Goal: Task Accomplishment & Management: Use online tool/utility

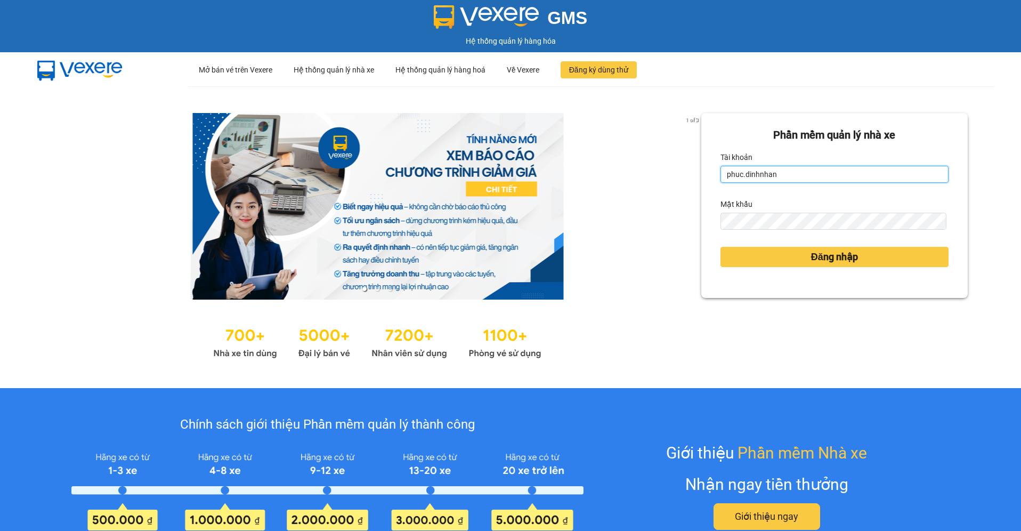
click at [807, 178] on input "phuc.dinhnhan" at bounding box center [835, 174] width 229 height 17
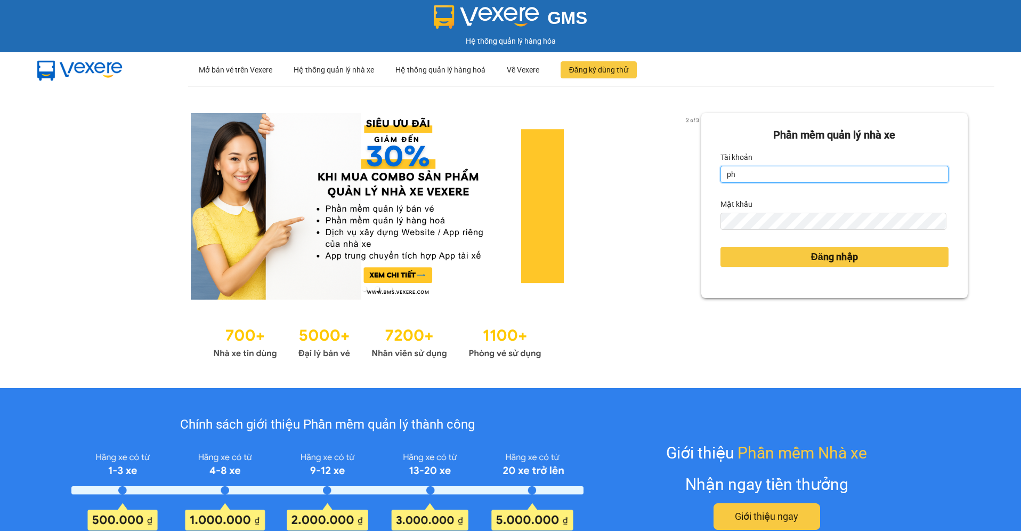
type input "p"
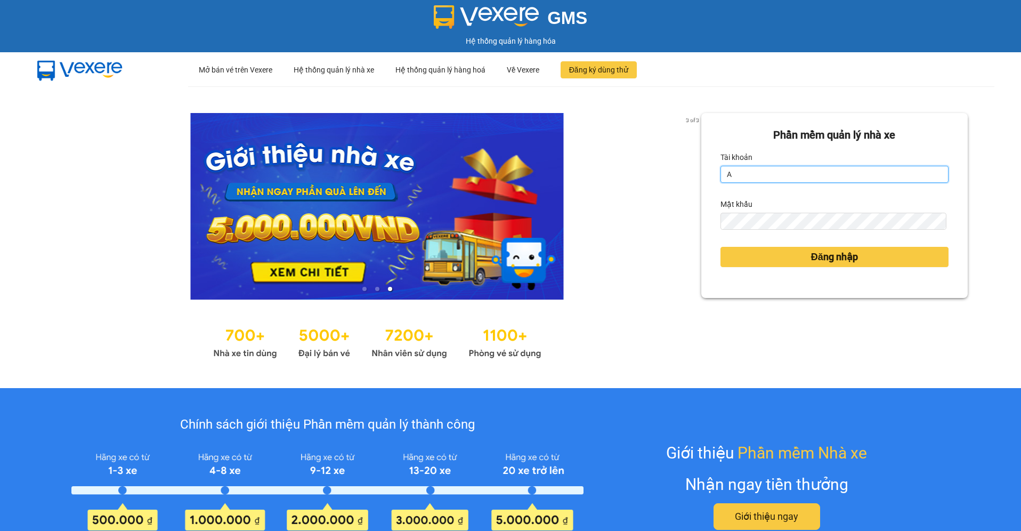
type input "an.dinhnhan"
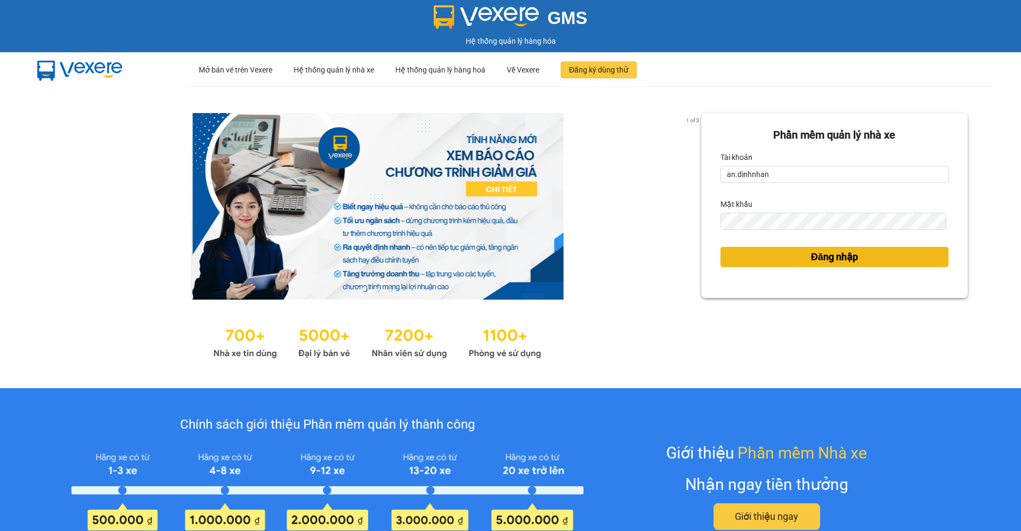
click at [757, 260] on button "Đăng nhập" at bounding box center [835, 257] width 229 height 20
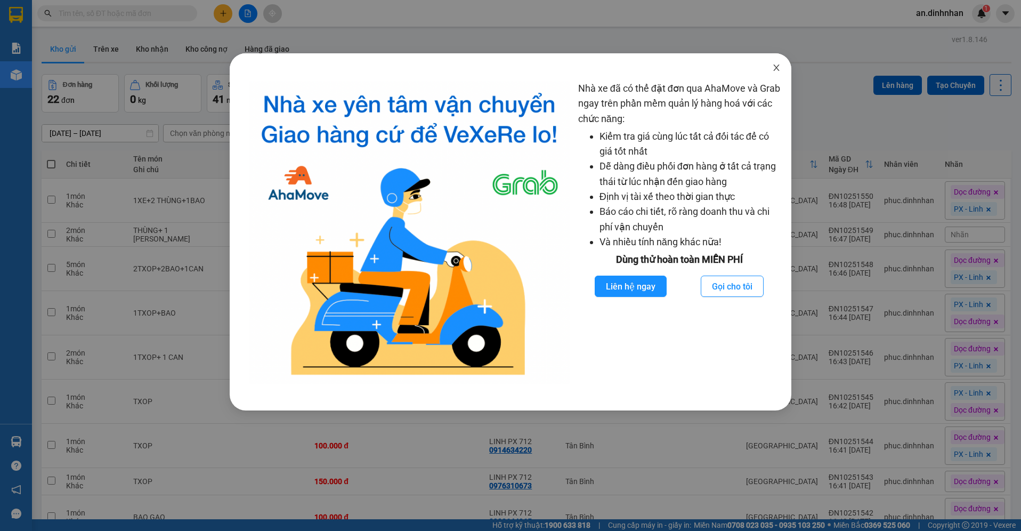
click at [778, 64] on icon "close" at bounding box center [776, 67] width 9 height 9
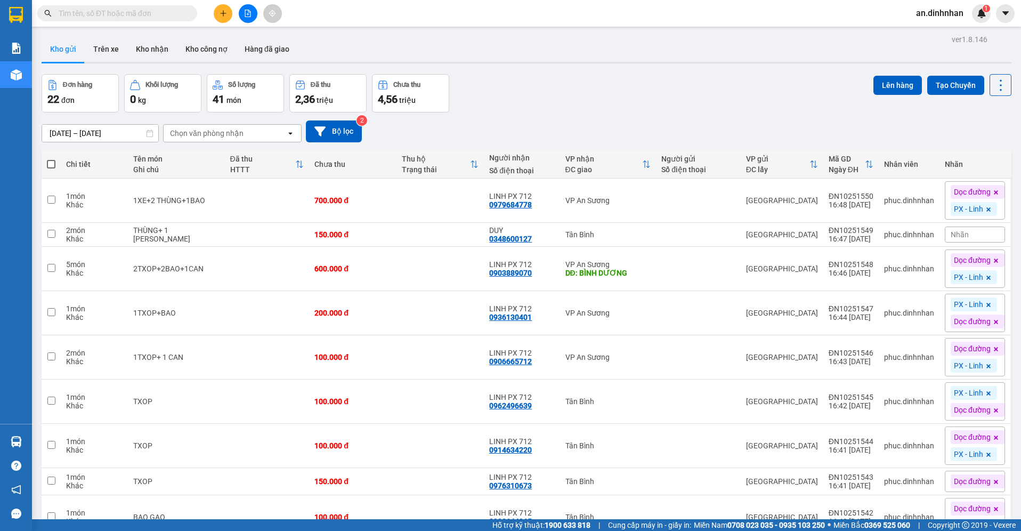
click at [183, 10] on input "text" at bounding box center [122, 13] width 126 height 12
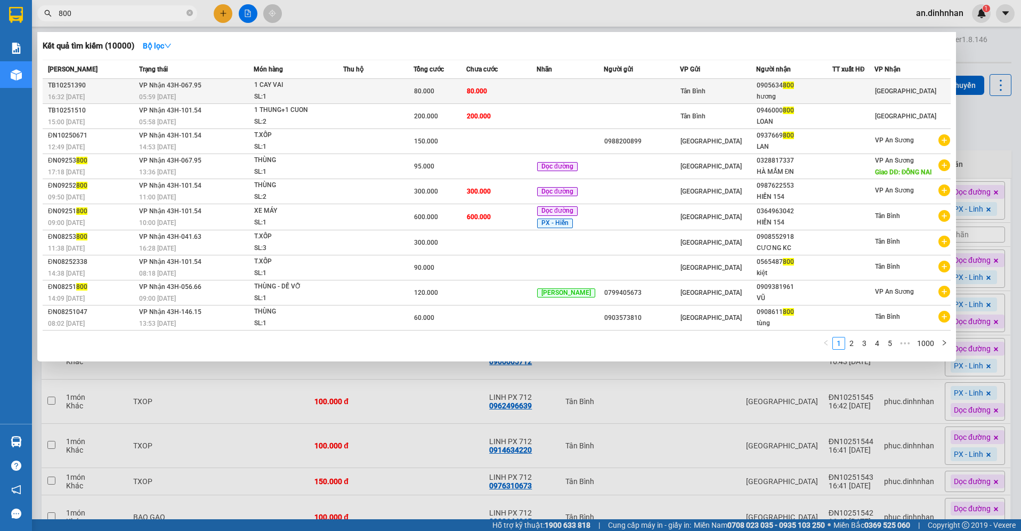
type input "800"
click at [728, 92] on div "Tân Bình" at bounding box center [718, 91] width 75 height 12
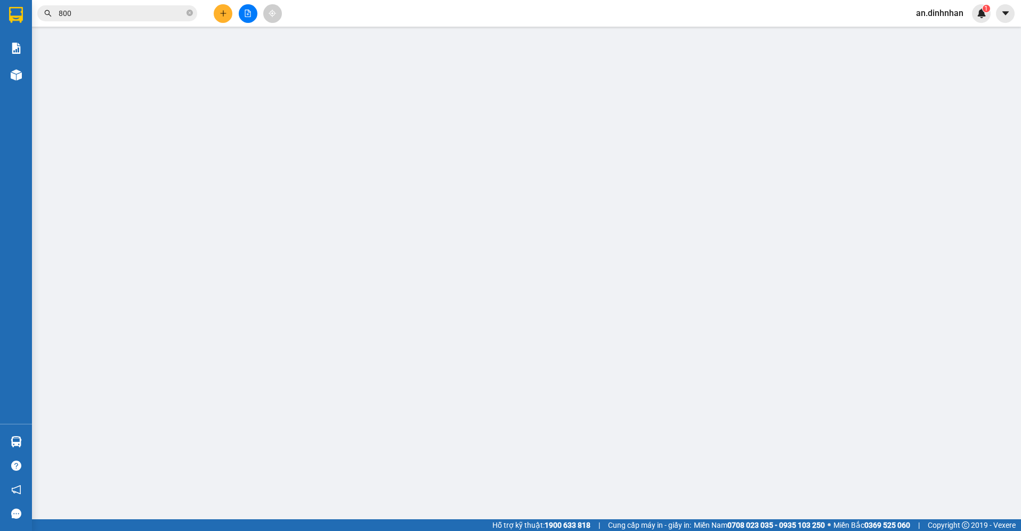
type input "0905634800"
type input "hương"
type input "80.000"
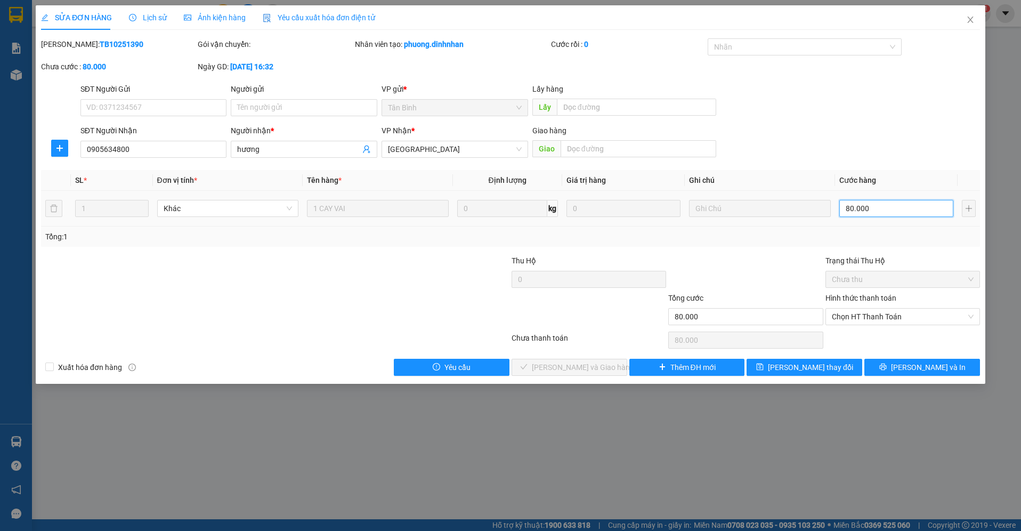
click at [881, 212] on input "80.000" at bounding box center [897, 208] width 114 height 17
type input "7"
type input "70"
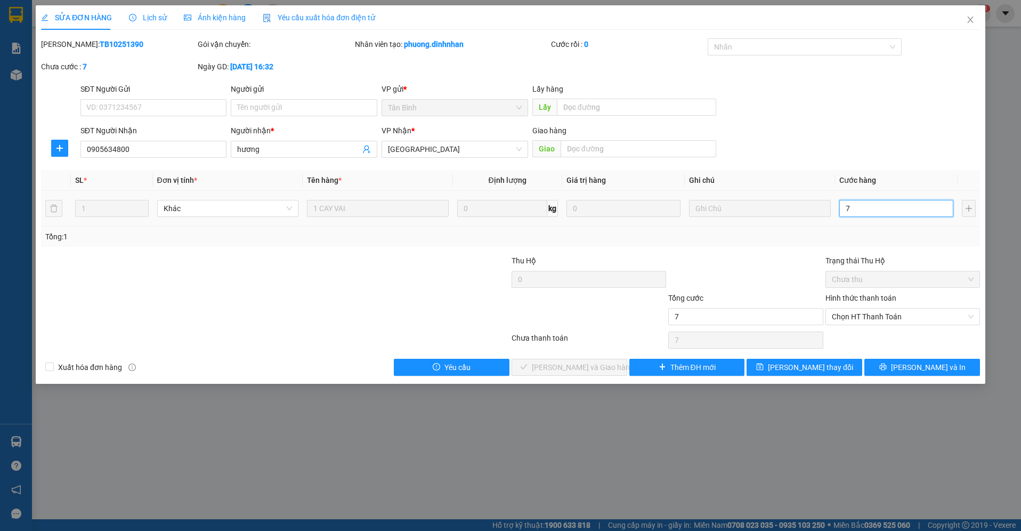
type input "70"
click at [850, 311] on span "Chọn HT Thanh Toán" at bounding box center [903, 317] width 142 height 16
type input "70"
type input "70.000"
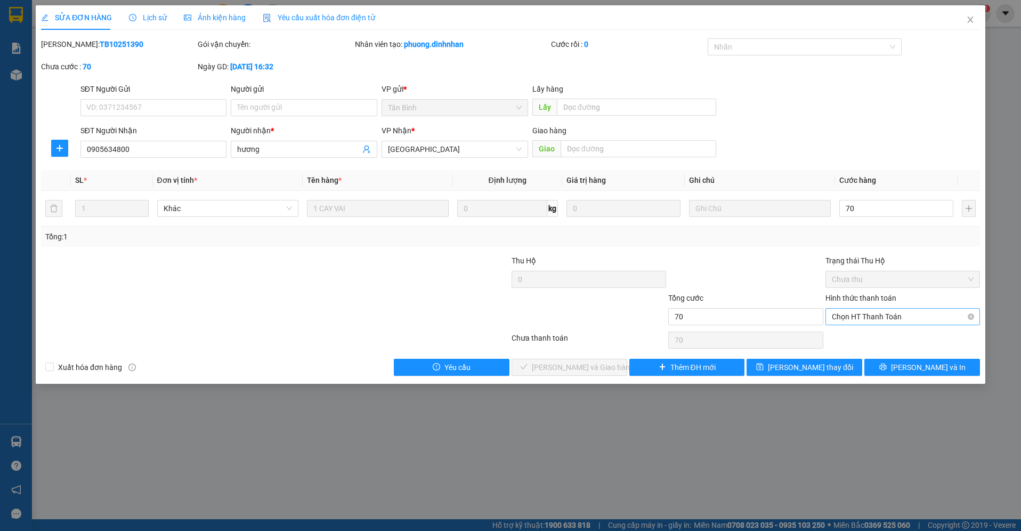
type input "70.000"
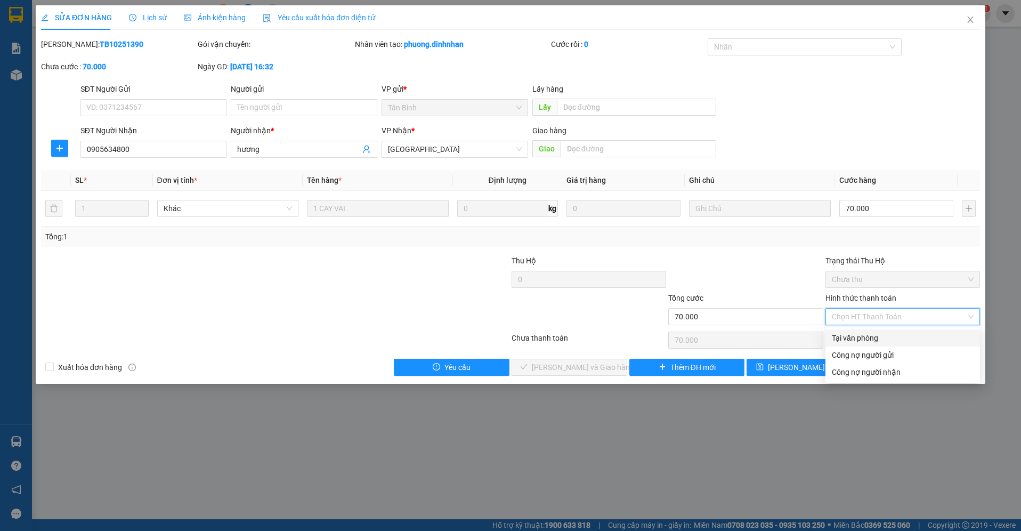
click at [842, 342] on div "Tại văn phòng" at bounding box center [903, 338] width 142 height 12
type input "0"
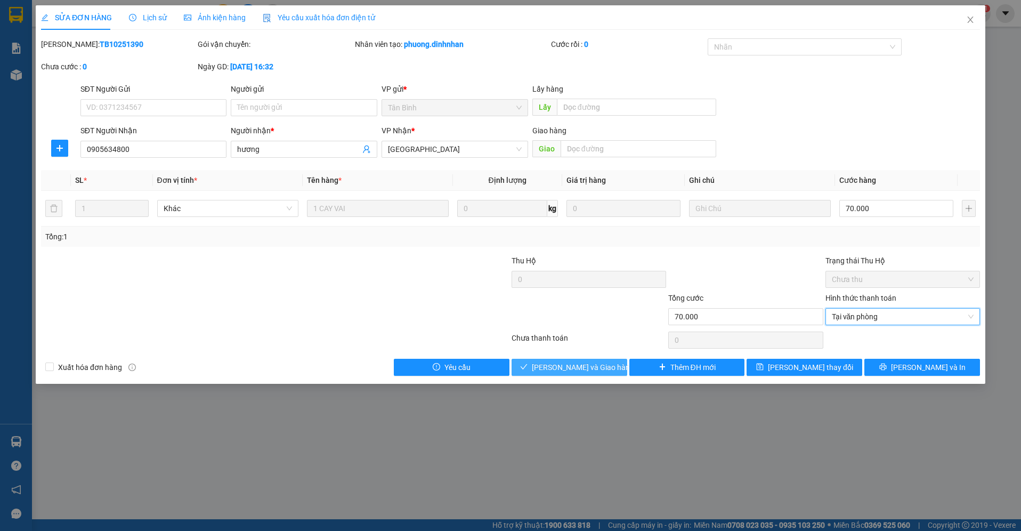
click at [592, 370] on span "[PERSON_NAME] và Giao hàng" at bounding box center [583, 367] width 102 height 12
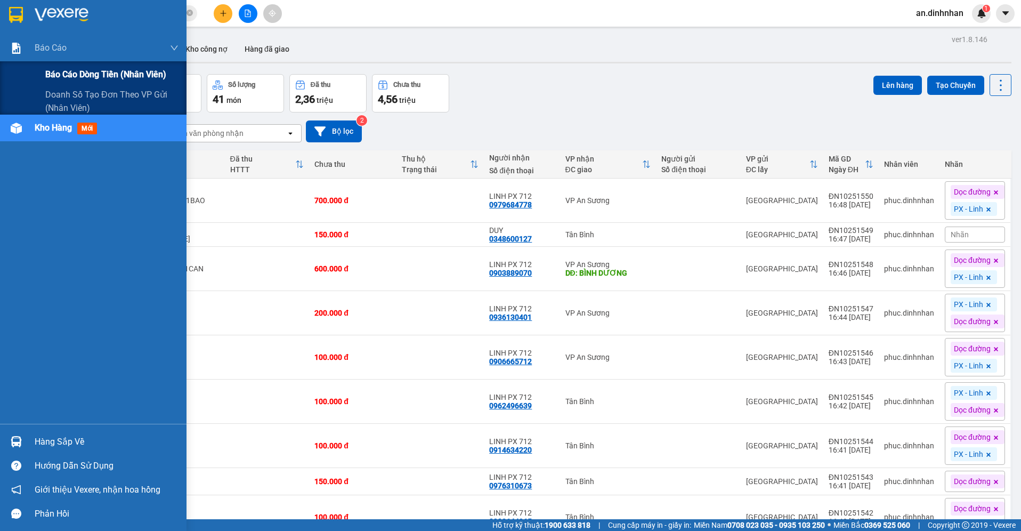
click at [51, 74] on span "Báo cáo dòng tiền (nhân viên)" at bounding box center [105, 74] width 121 height 13
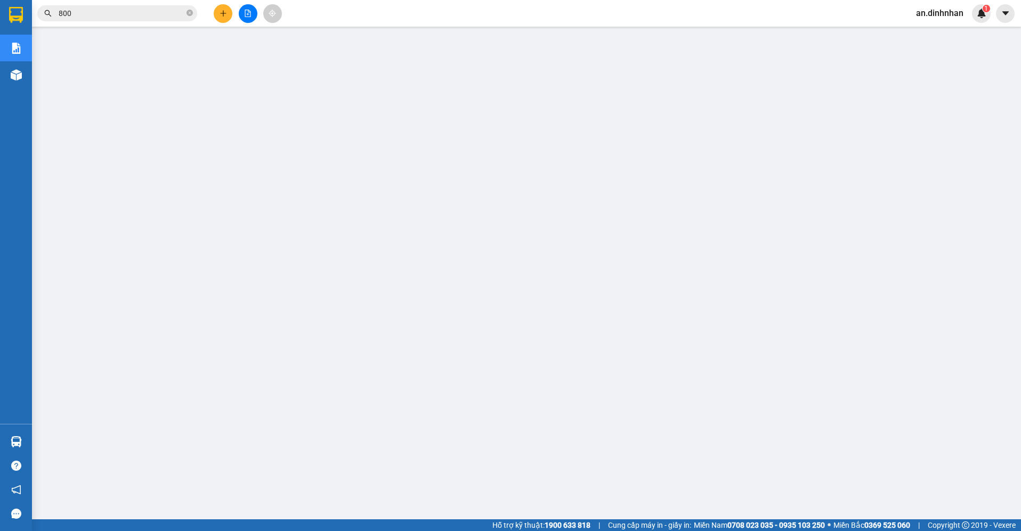
click at [923, 16] on span "an.dinhnhan" at bounding box center [940, 12] width 64 height 13
click at [927, 34] on span "Đăng xuất" at bounding box center [946, 33] width 45 height 12
